Goal: Browse casually: Explore the website without a specific task or goal

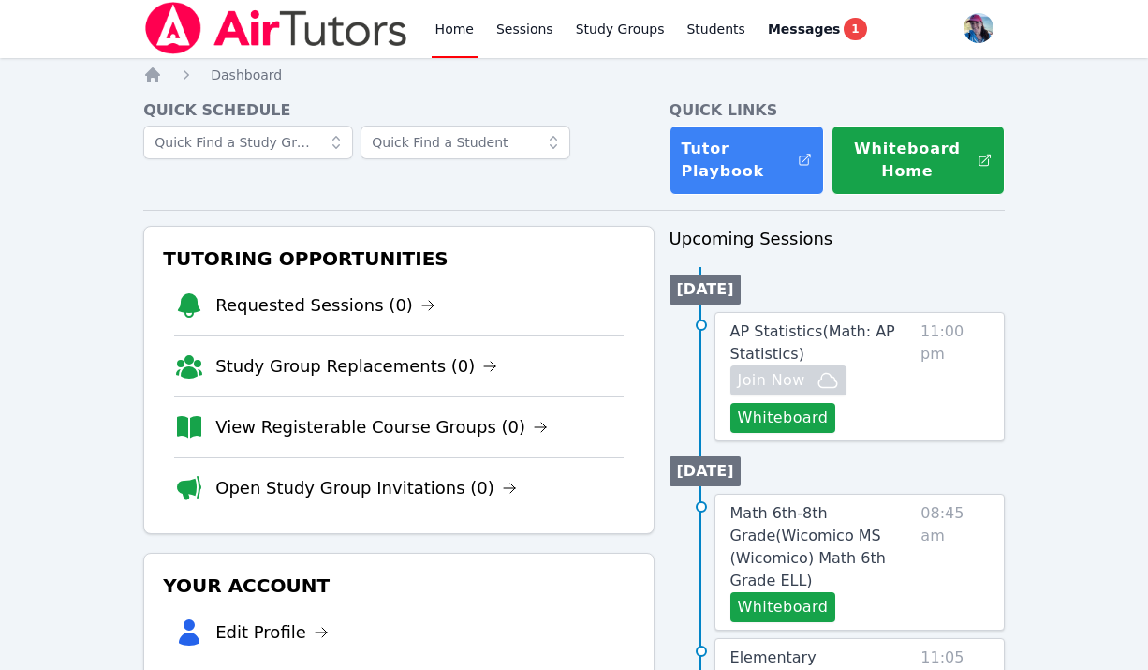
scroll to position [524, 0]
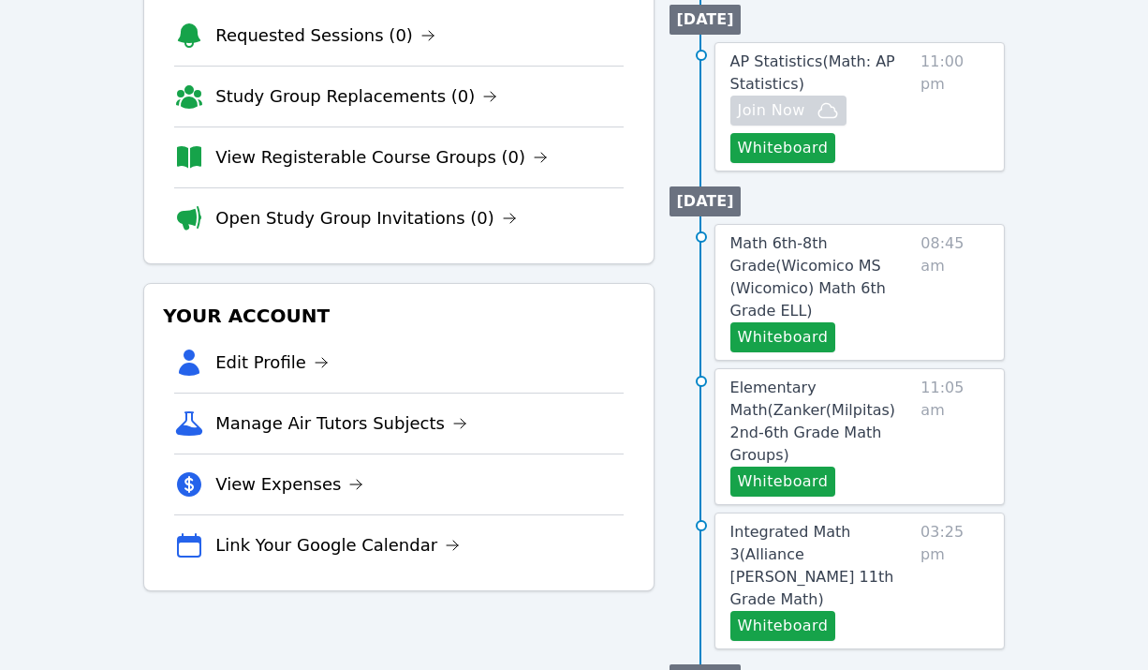
scroll to position [311, 0]
